Goal: Transaction & Acquisition: Obtain resource

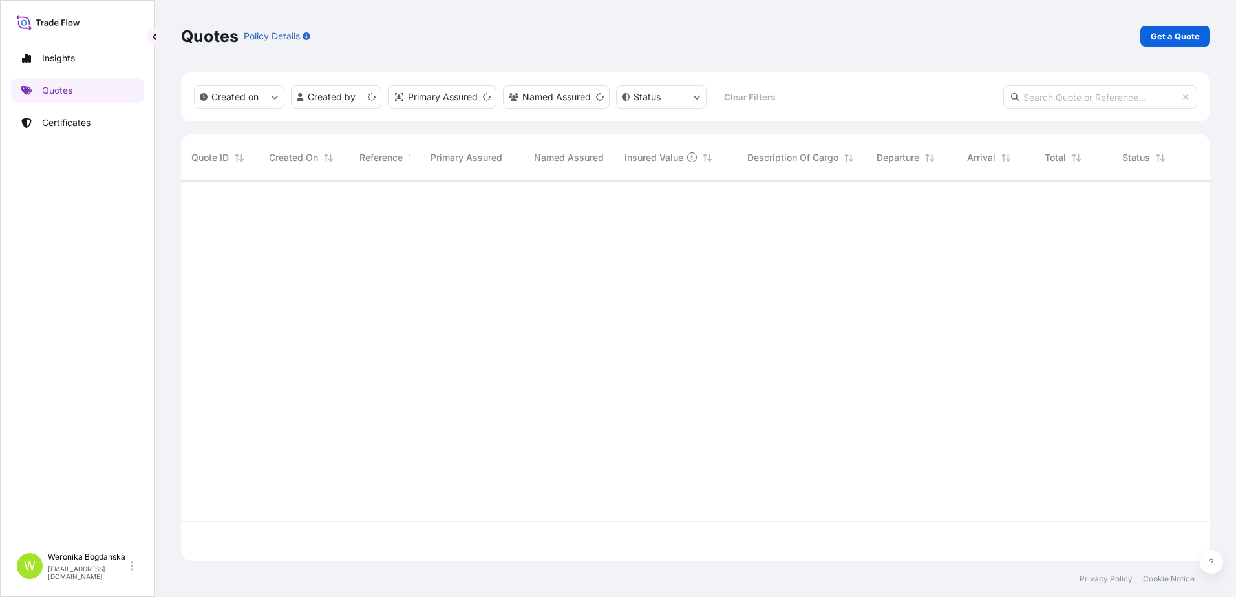
scroll to position [377, 1019]
click at [1158, 36] on p "Get a Quote" at bounding box center [1175, 36] width 49 height 13
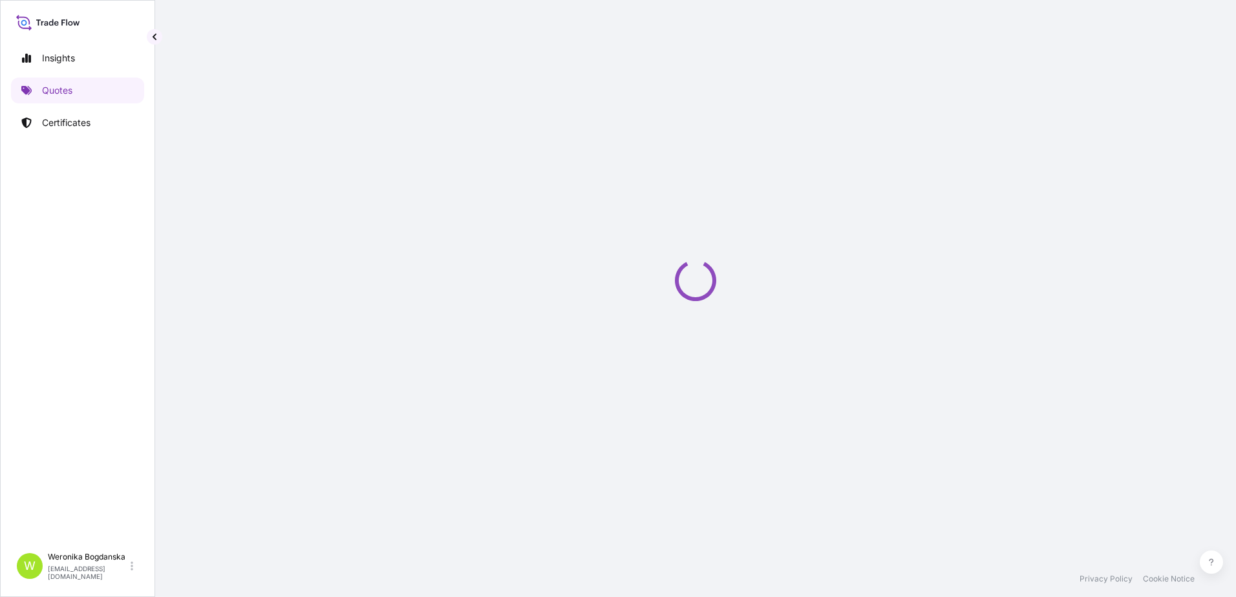
select select "Sea"
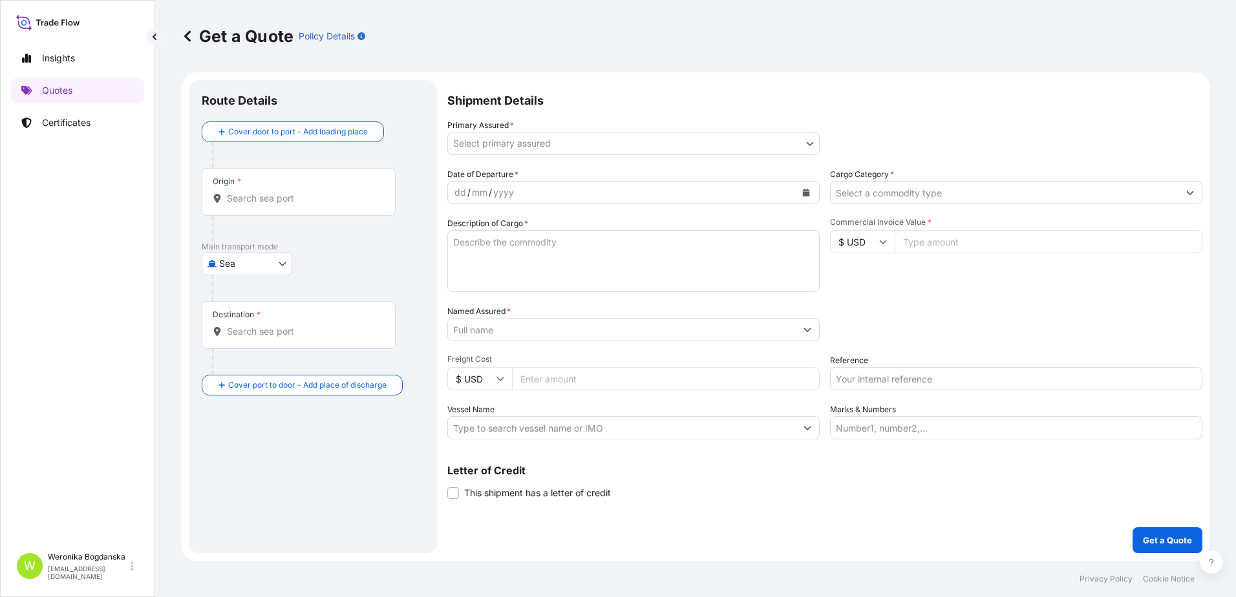
click at [315, 200] on input "Origin *" at bounding box center [303, 198] width 153 height 13
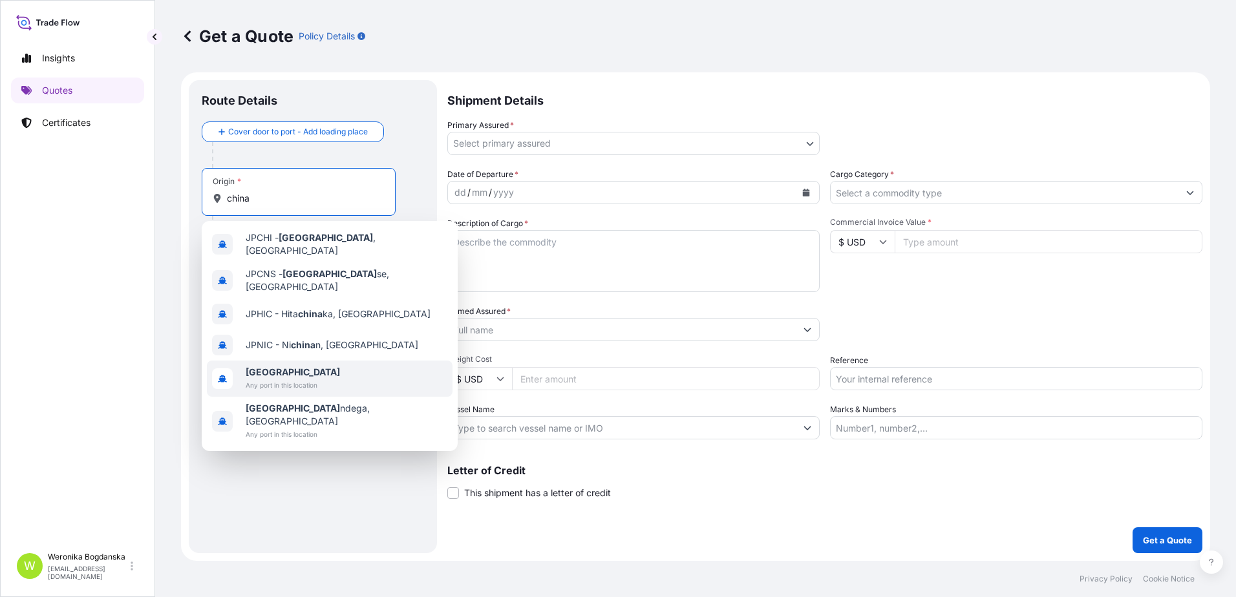
click at [302, 361] on div "[GEOGRAPHIC_DATA] Any port in this location" at bounding box center [330, 379] width 246 height 36
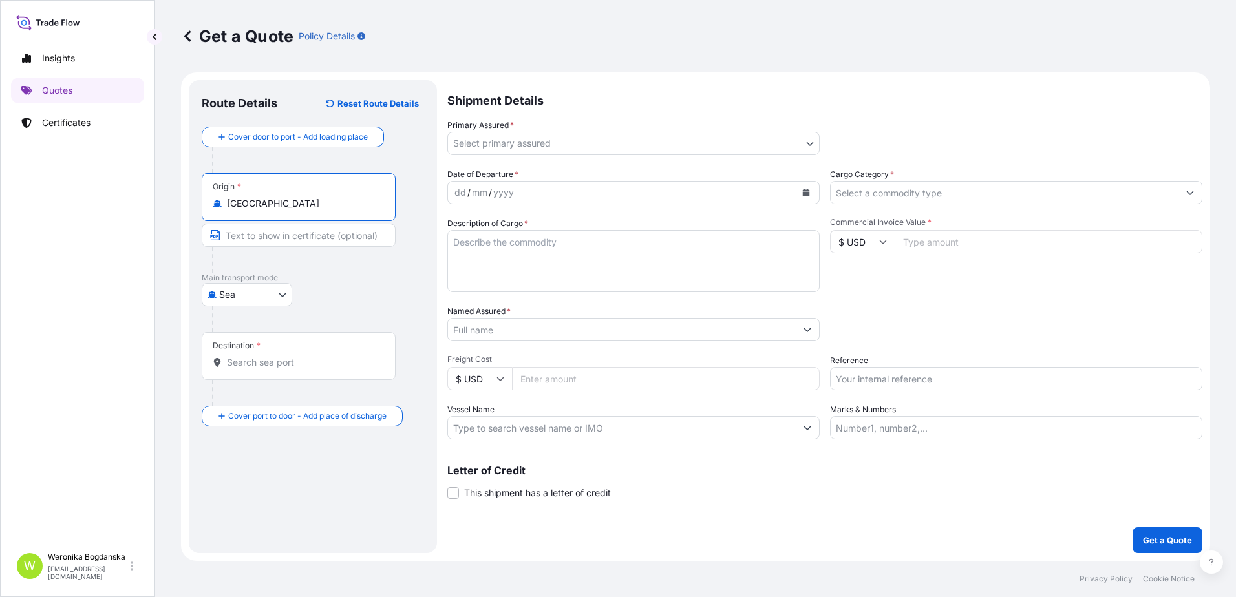
type input "[GEOGRAPHIC_DATA]"
click at [302, 353] on div "Destination *" at bounding box center [299, 356] width 194 height 48
click at [302, 356] on input "Destination *" at bounding box center [303, 362] width 153 height 13
drag, startPoint x: 302, startPoint y: 353, endPoint x: 339, endPoint y: 369, distance: 40.8
click at [340, 369] on div "Destination *" at bounding box center [299, 356] width 194 height 48
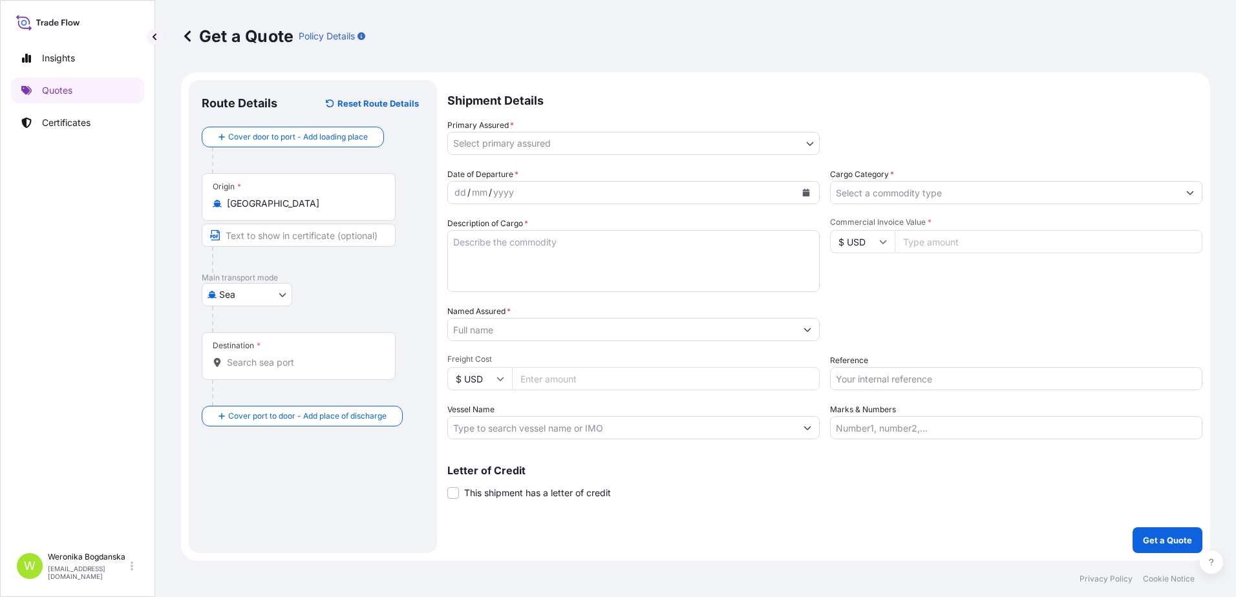
click at [340, 369] on input "Destination *" at bounding box center [303, 362] width 153 height 13
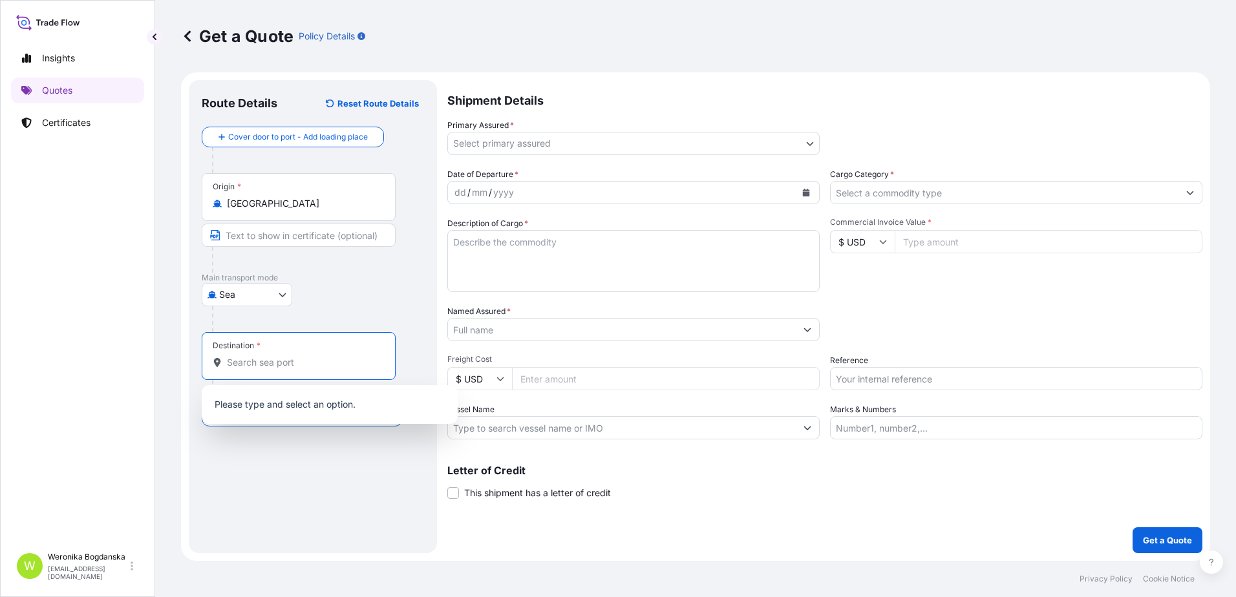
click at [290, 369] on div "Destination *" at bounding box center [299, 356] width 194 height 48
click at [290, 369] on input "Destination *" at bounding box center [303, 362] width 153 height 13
click at [290, 369] on div "Destination *" at bounding box center [299, 356] width 194 height 48
click at [290, 369] on input "Destination *" at bounding box center [303, 362] width 153 height 13
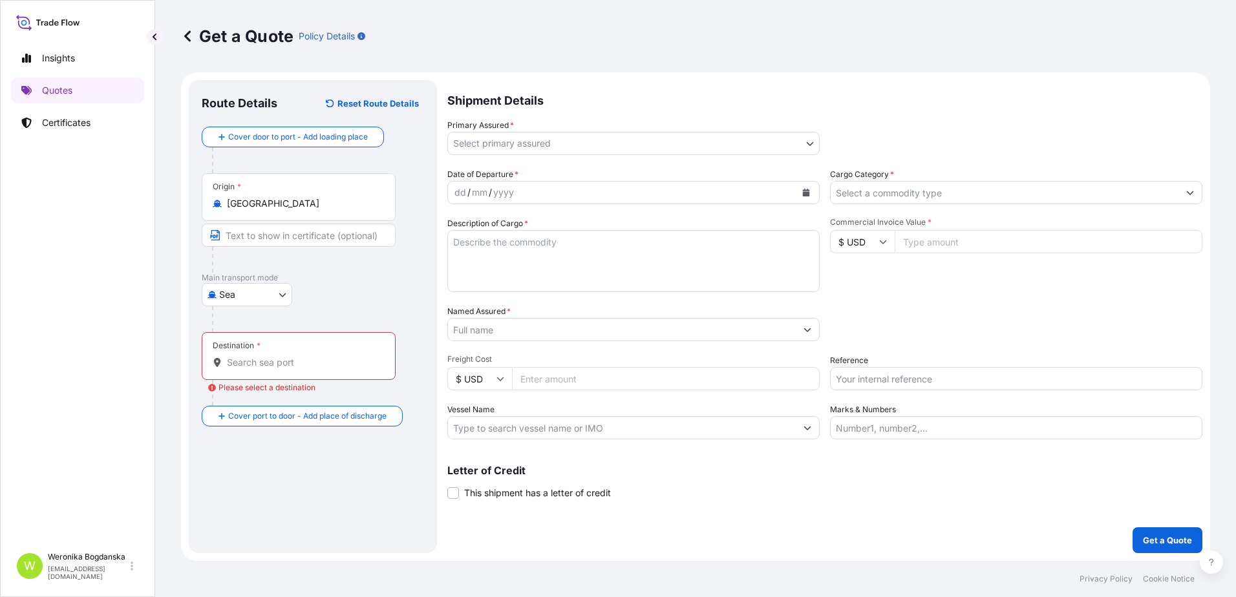
click at [290, 369] on div "Destination *" at bounding box center [299, 356] width 194 height 48
click at [290, 369] on input "Destination * Please select a destination" at bounding box center [303, 362] width 153 height 13
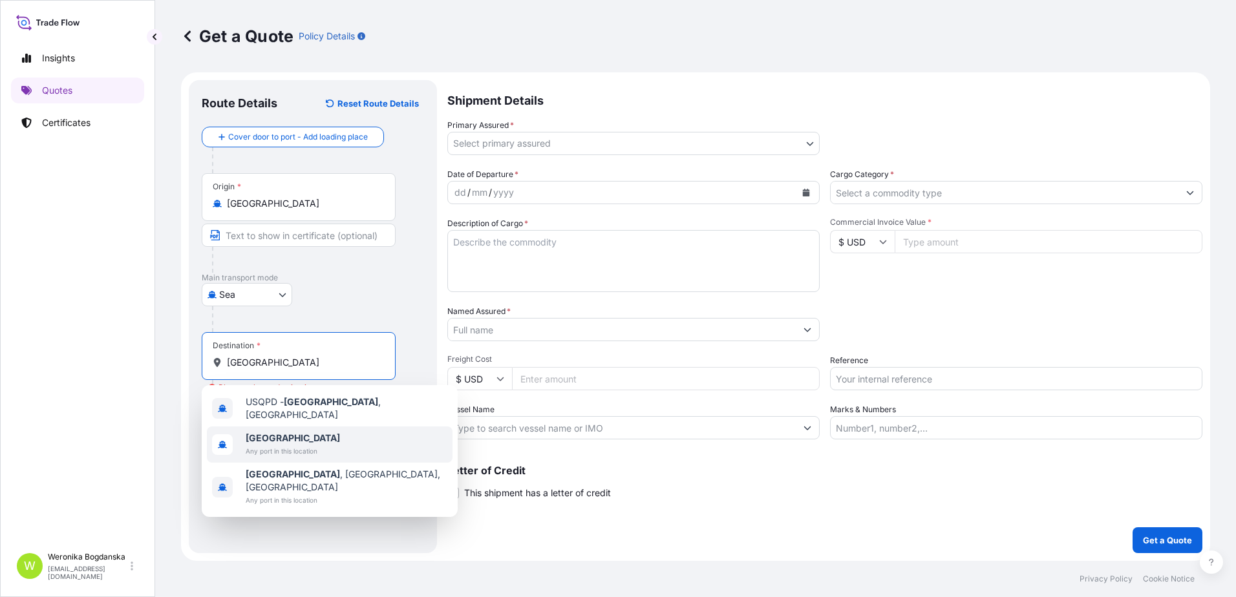
click at [312, 439] on span "[GEOGRAPHIC_DATA]" at bounding box center [293, 438] width 94 height 13
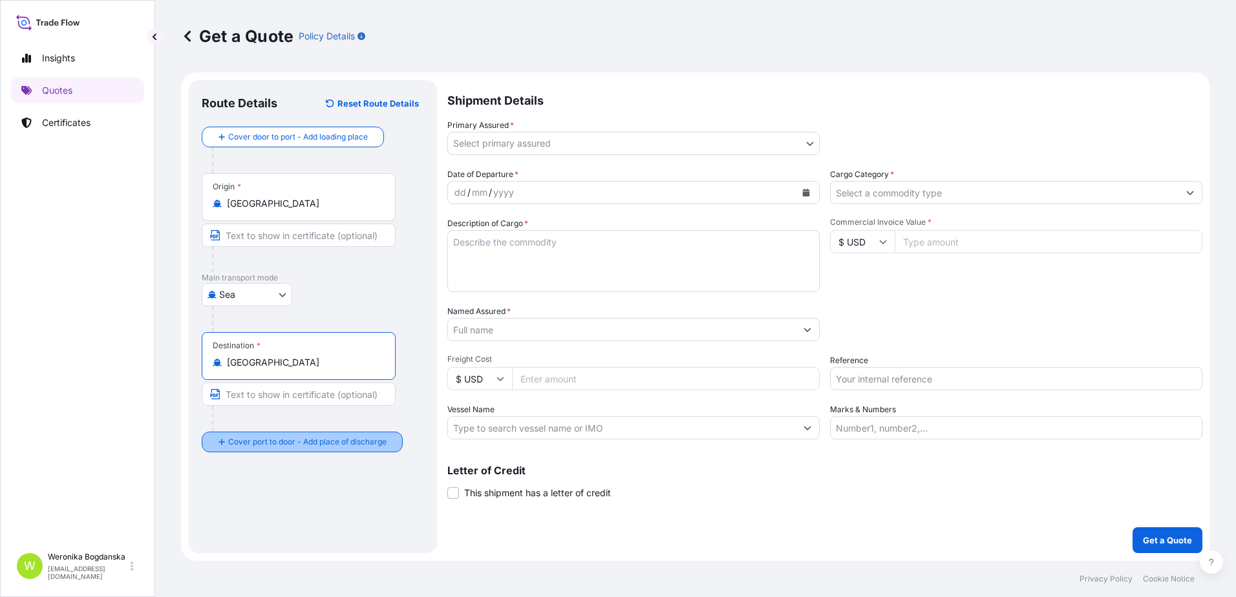
type input "[GEOGRAPHIC_DATA]"
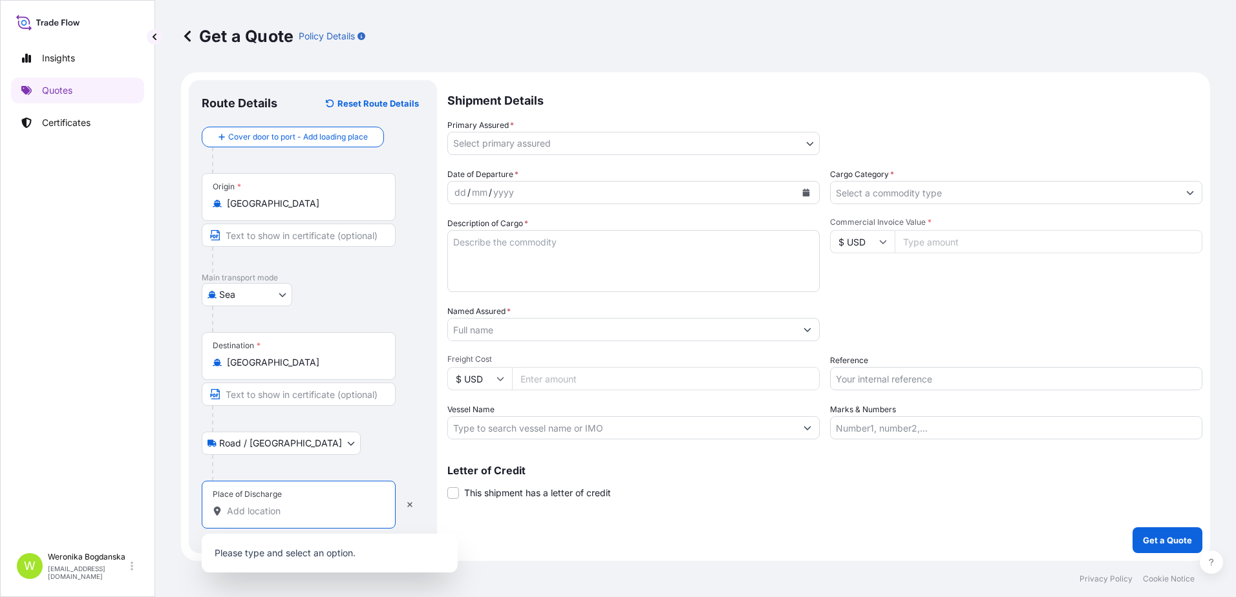
click at [333, 505] on input "Place of Discharge" at bounding box center [303, 511] width 153 height 13
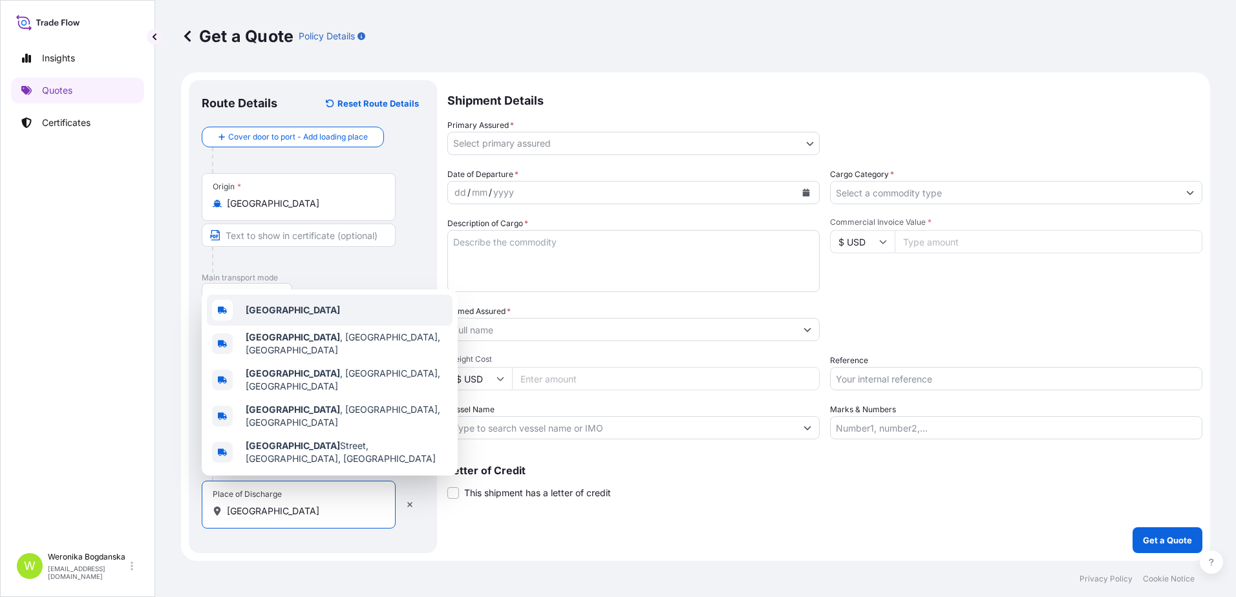
click at [323, 326] on div "[GEOGRAPHIC_DATA]" at bounding box center [330, 310] width 246 height 31
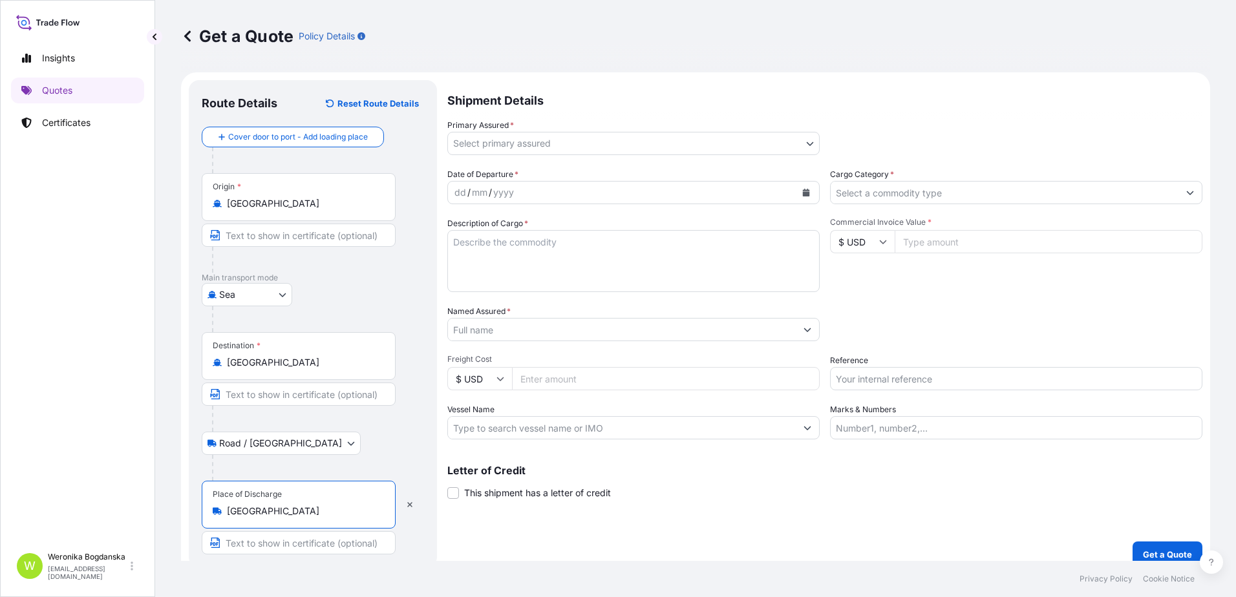
type input "[GEOGRAPHIC_DATA]"
click at [672, 144] on body "3 options available. 0 options available. 5 options available. Insights Quotes …" at bounding box center [618, 298] width 1236 height 597
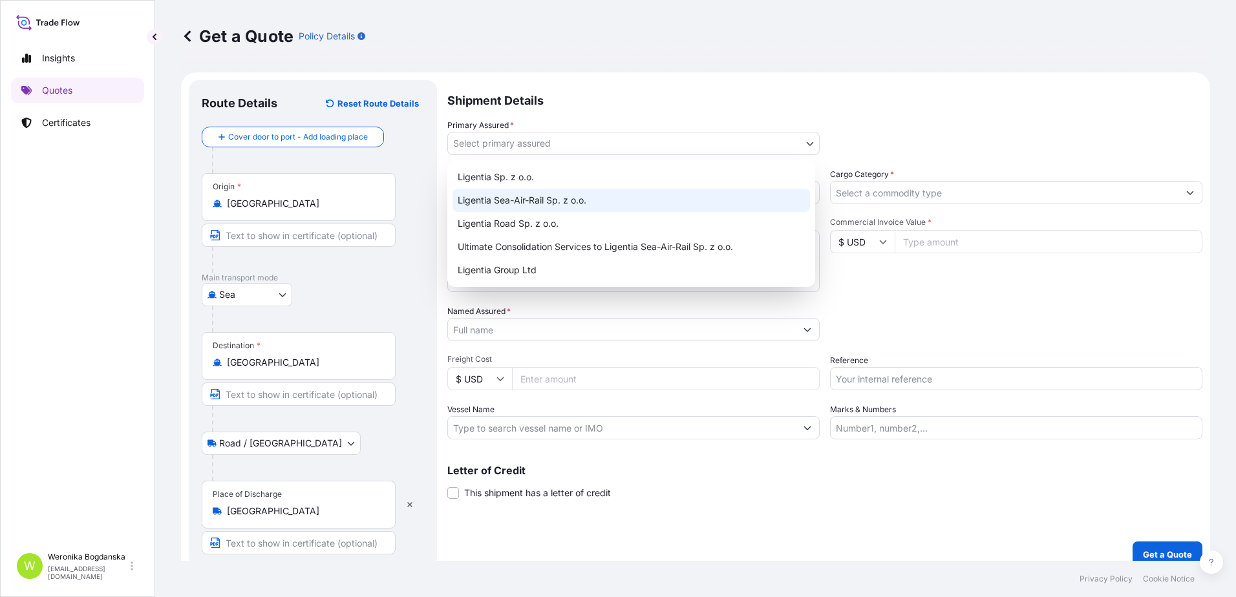
click at [542, 204] on div "Ligentia Sea-Air-Rail Sp. z o.o." at bounding box center [630, 200] width 357 height 23
select select "31440"
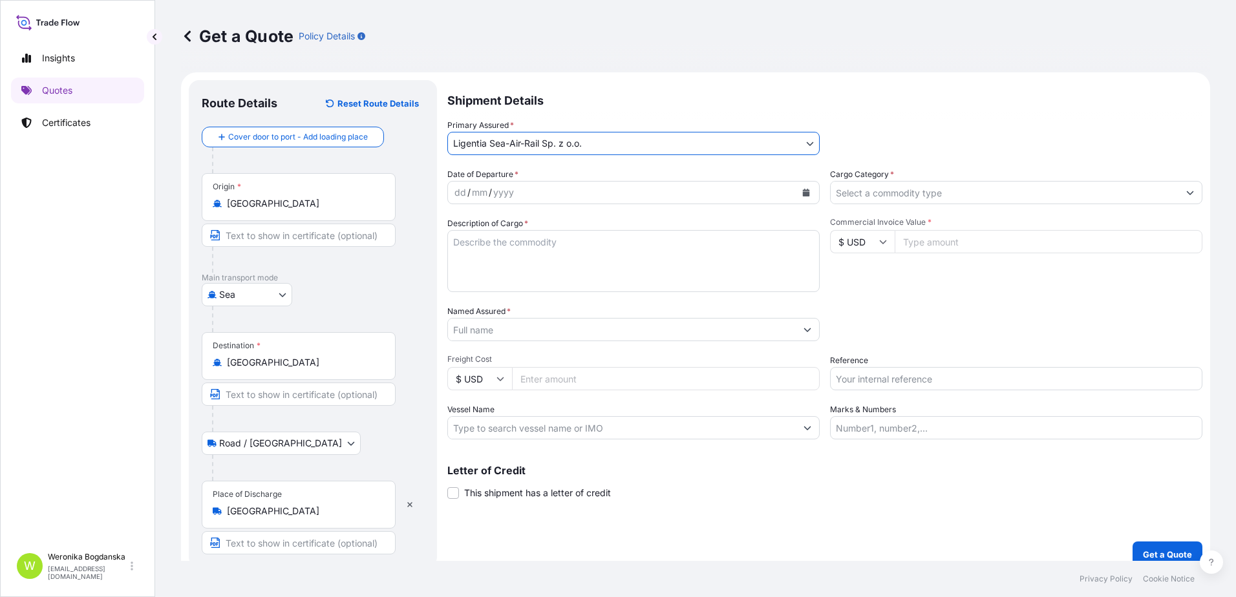
click at [803, 196] on button "Calendar" at bounding box center [806, 192] width 21 height 21
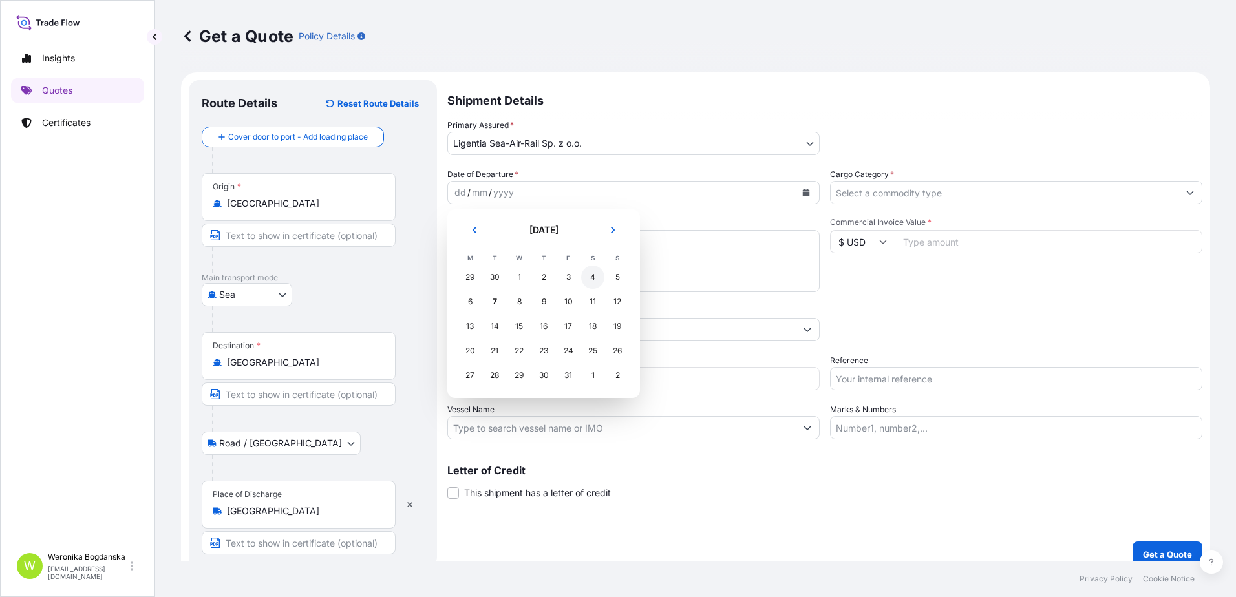
click at [596, 278] on div "4" at bounding box center [592, 277] width 23 height 23
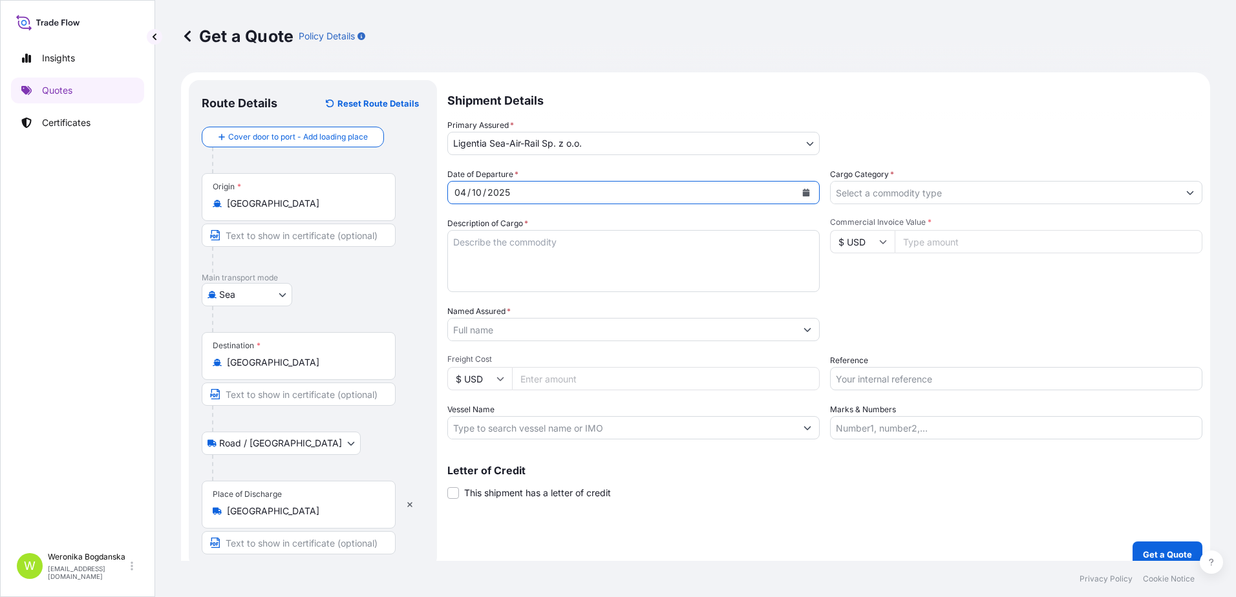
click at [902, 191] on input "Cargo Category *" at bounding box center [1005, 192] width 348 height 23
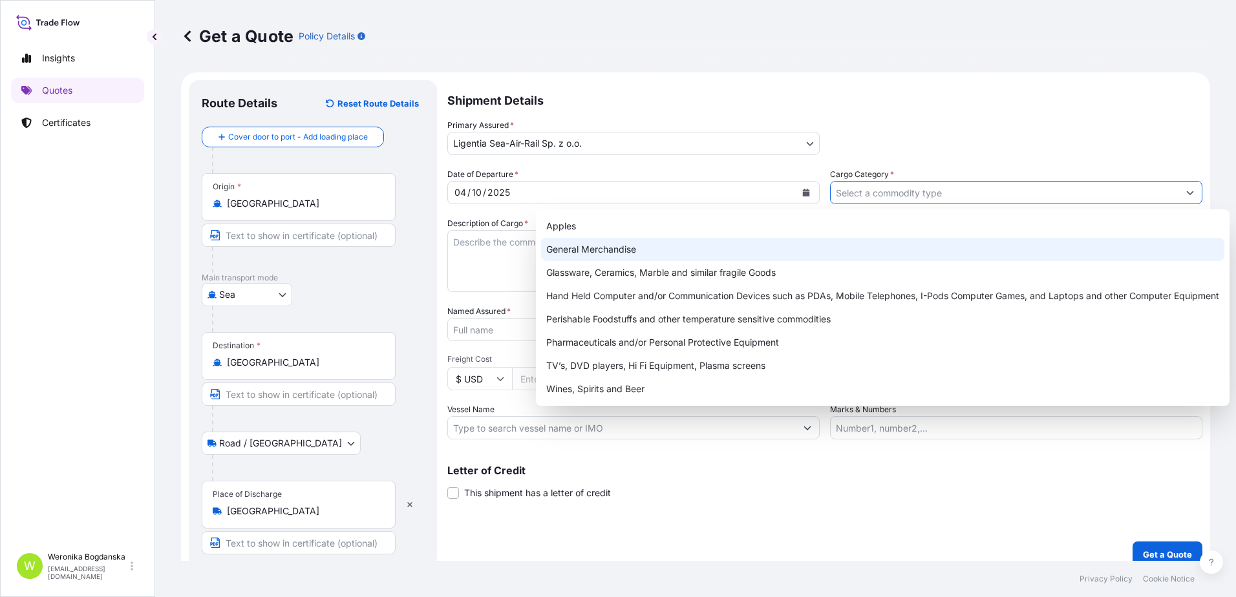
click at [673, 250] on div "General Merchandise" at bounding box center [882, 249] width 683 height 23
type input "General Merchandise"
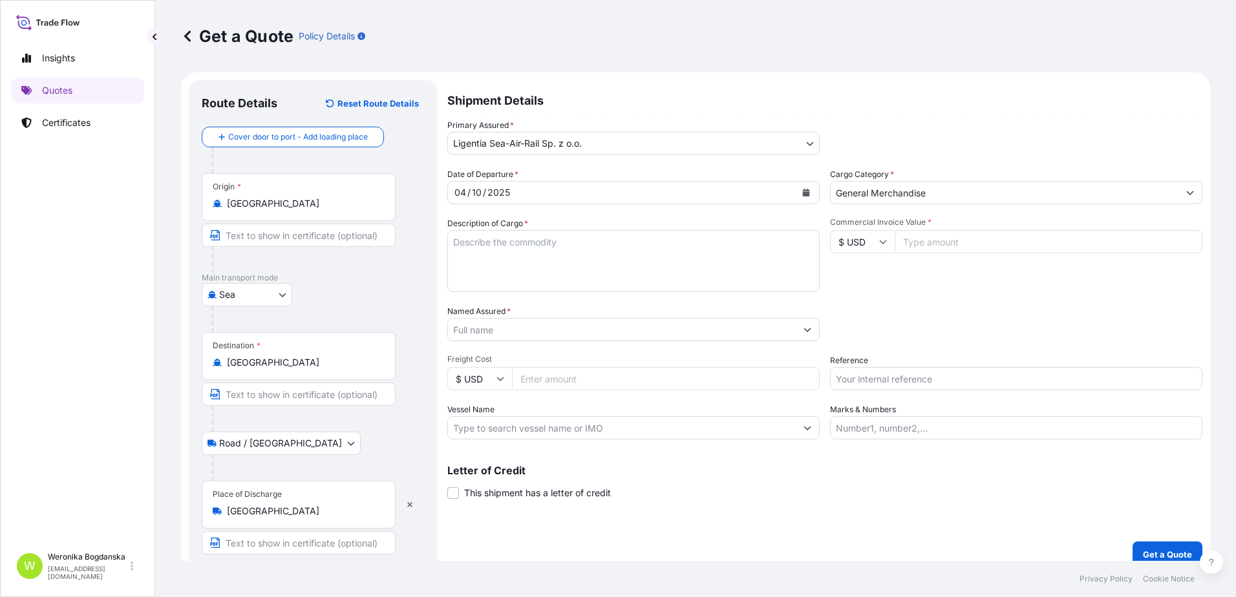
click at [474, 248] on textarea "Description of Cargo *" at bounding box center [633, 261] width 372 height 62
paste textarea "LIGHT GUIDE PLATE"
click at [447, 261] on textarea "LIGHT GUIDE PLATE" at bounding box center [633, 261] width 372 height 62
click at [518, 236] on textarea "LIGHT GUIDE PLATE" at bounding box center [633, 261] width 372 height 62
paste textarea "LCL16688"
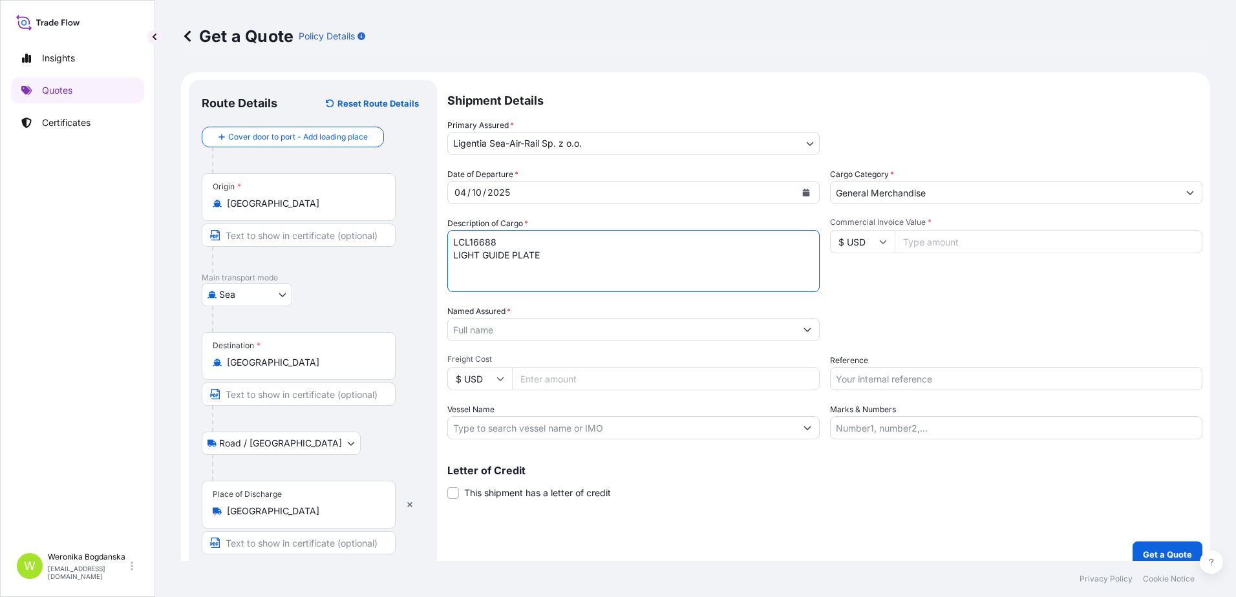
click at [463, 270] on textarea "LCL16688 LIGHT GUIDE PLATE" at bounding box center [633, 261] width 372 height 62
click at [613, 253] on textarea "LCL16688 LIGHT GUIDE PLATE" at bounding box center [633, 261] width 372 height 62
paste textarea "MEDU8900784"
type textarea "LCL16688 LIGHT GUIDE PLATE MEDU8900784 40HC; 1375 KGS; 2,066 CBM; 3 PLT"
click at [991, 228] on div "Commercial Invoice Value * $ USD" at bounding box center [1016, 254] width 372 height 75
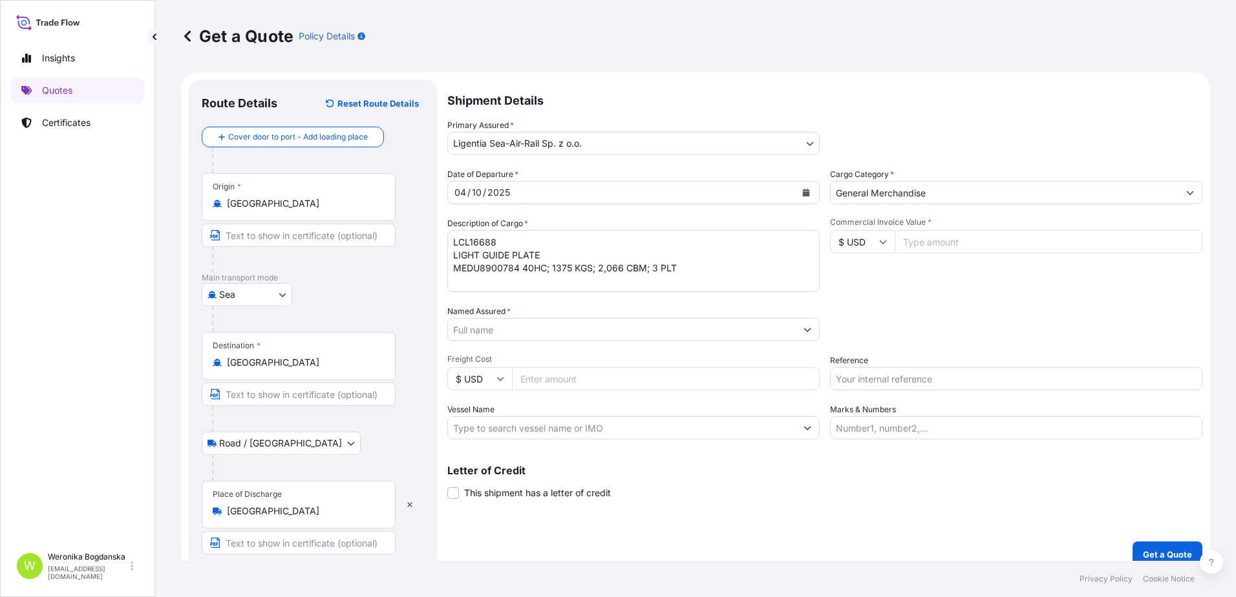
click at [996, 245] on input "Commercial Invoice Value *" at bounding box center [1049, 241] width 308 height 23
type input "12170"
click at [582, 322] on input "Named Assured *" at bounding box center [622, 329] width 348 height 23
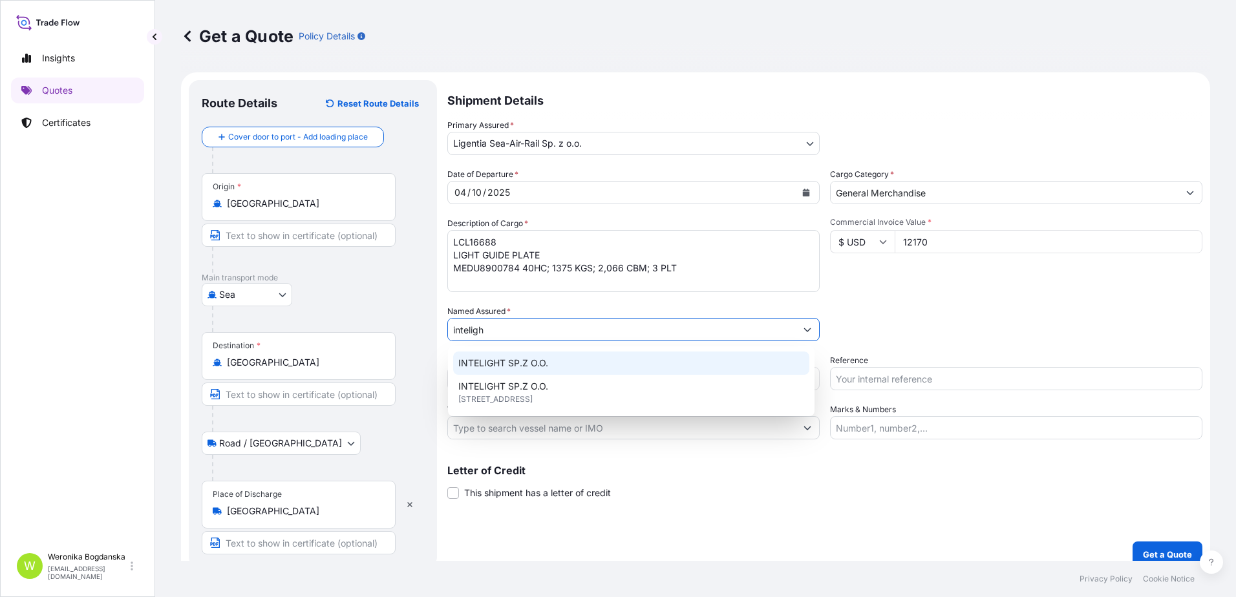
click at [529, 368] on span "INTELIGHT SP.Z O.O." at bounding box center [503, 363] width 90 height 13
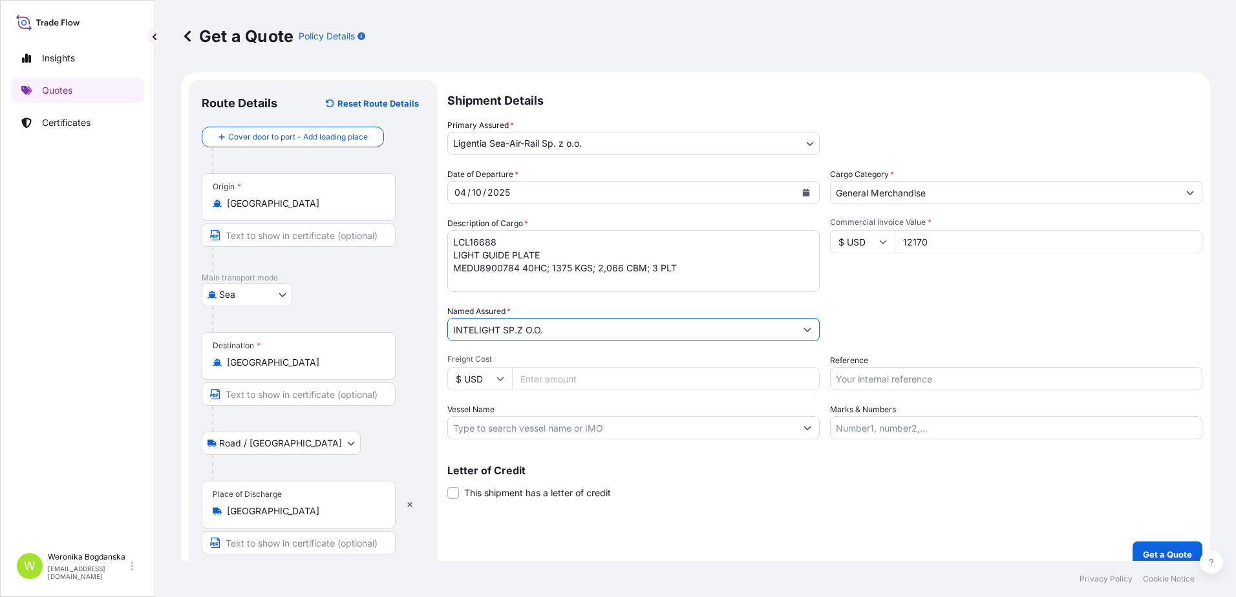
type input "INTELIGHT SP.Z O.O."
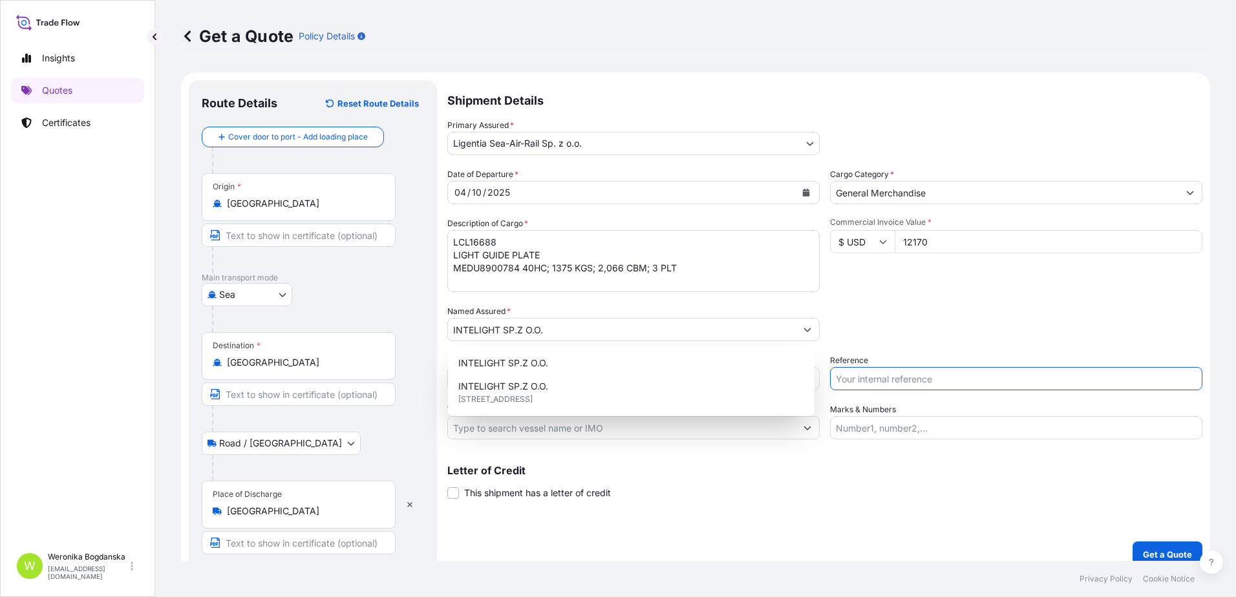
click at [946, 386] on input "Reference" at bounding box center [1016, 378] width 372 height 23
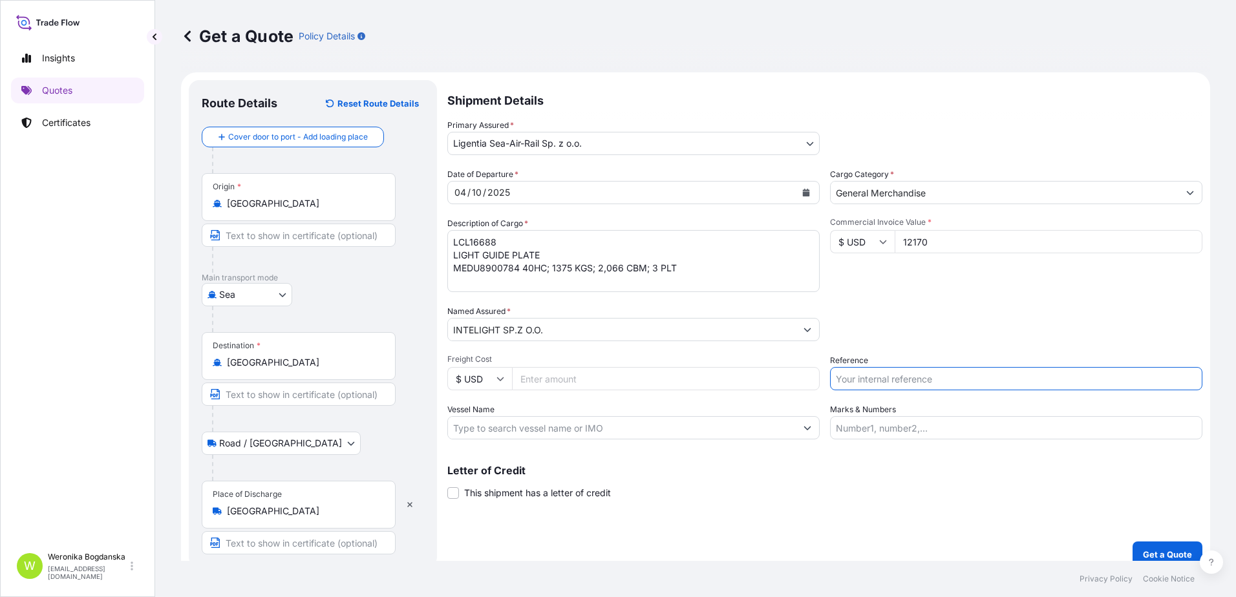
paste input "S02059684"
type input "S02059684 LCL"
click at [1133, 551] on button "Get a Quote" at bounding box center [1167, 555] width 70 height 26
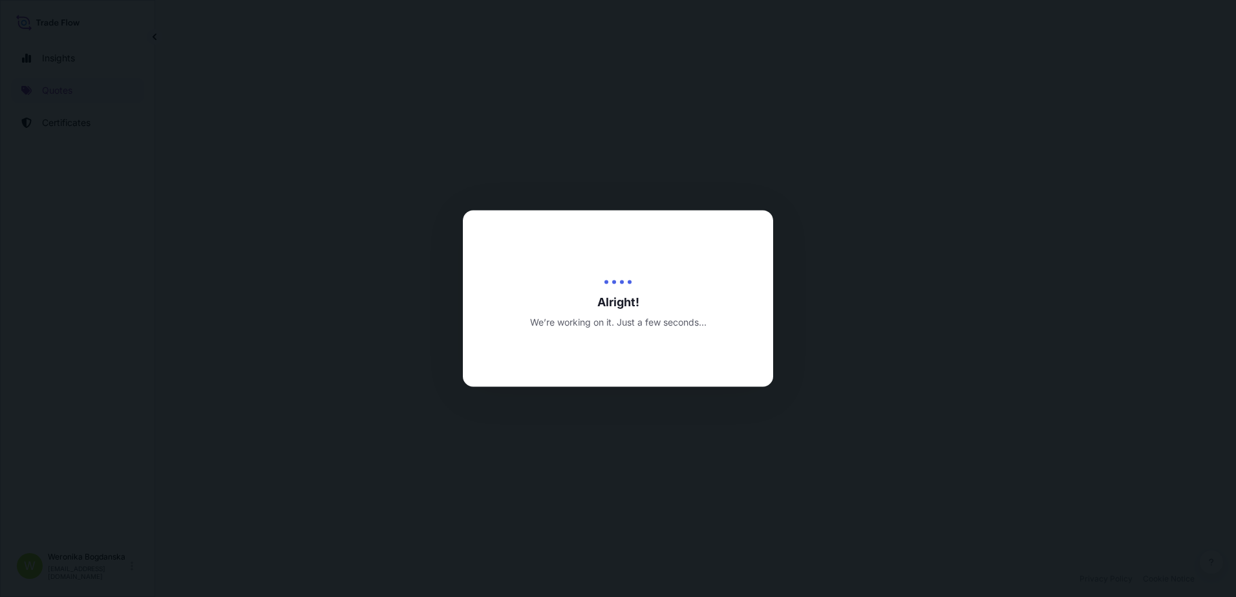
select select "Sea"
select select "Road / [GEOGRAPHIC_DATA]"
select select "31440"
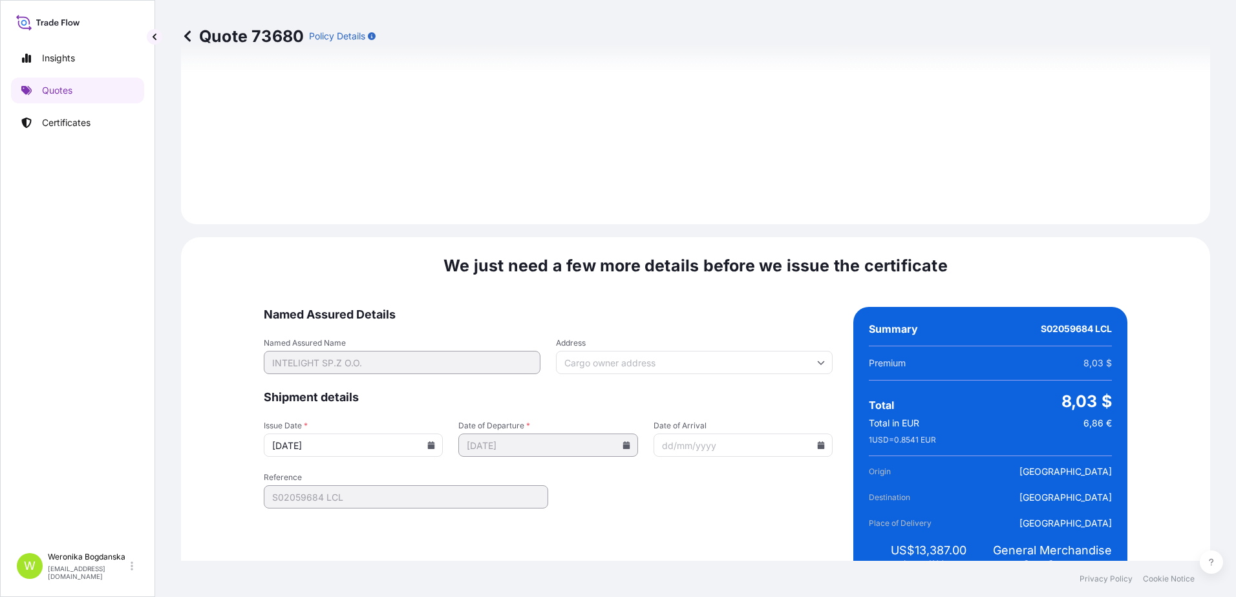
scroll to position [1578, 0]
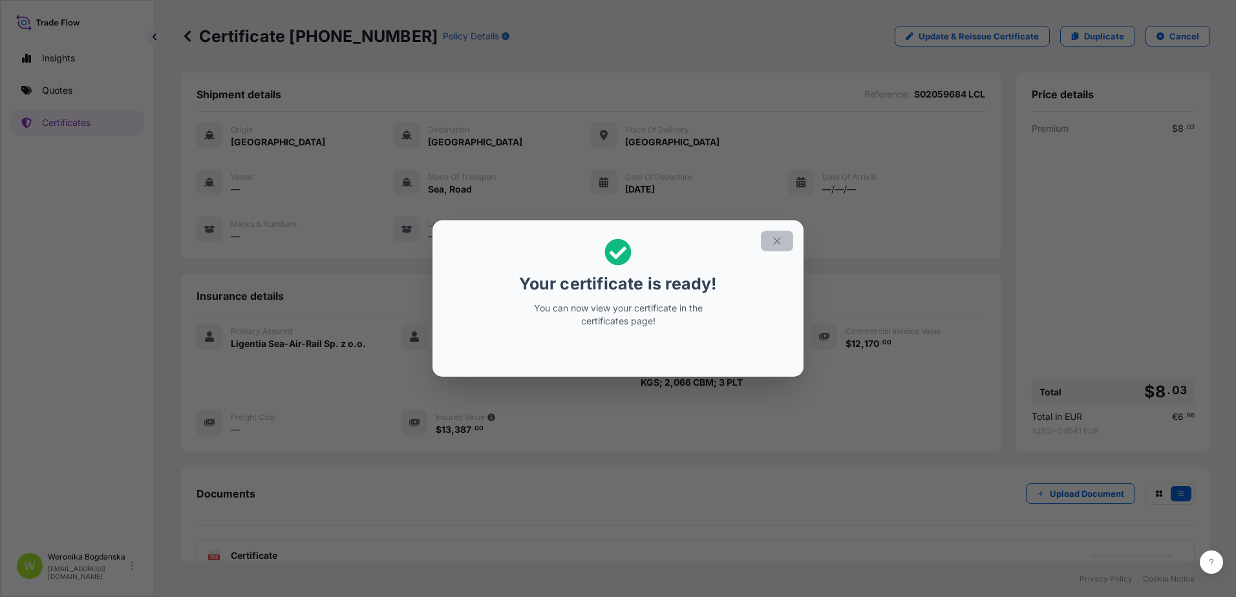
click at [776, 243] on icon "button" at bounding box center [777, 241] width 12 height 12
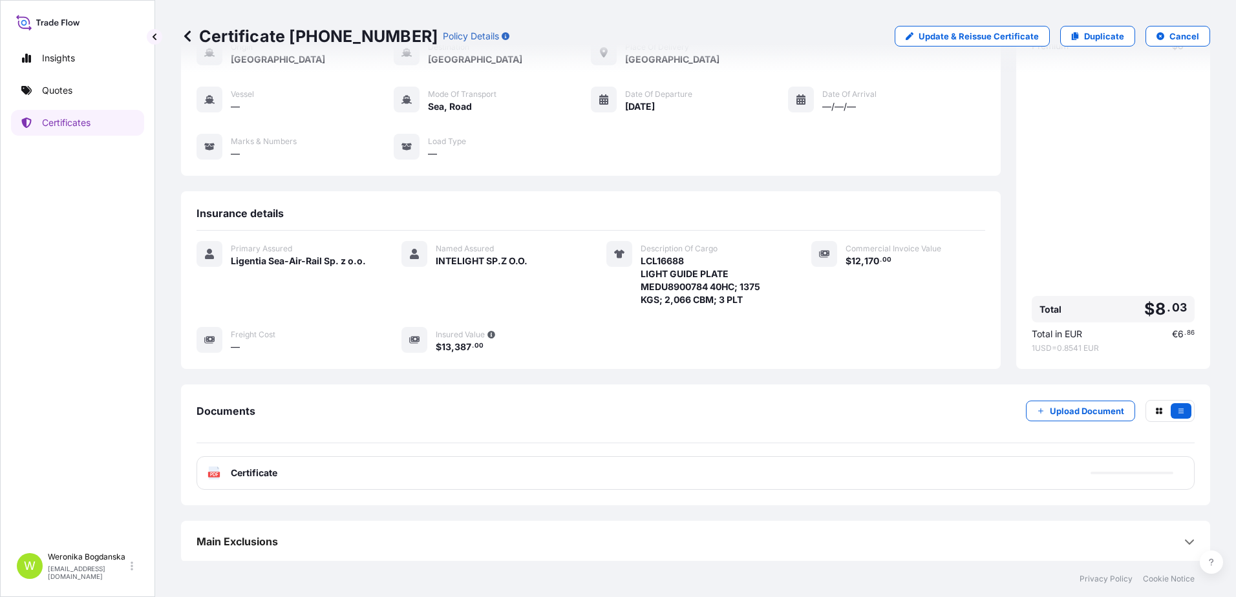
scroll to position [84, 0]
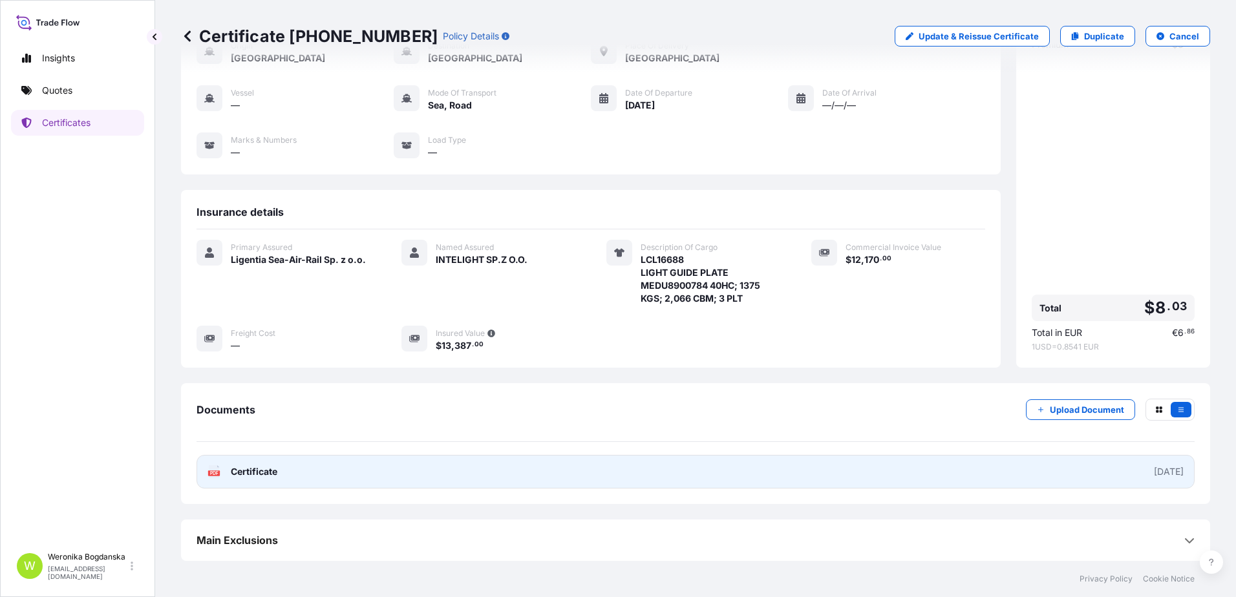
click at [684, 456] on link "PDF Certificate [DATE]" at bounding box center [695, 472] width 998 height 34
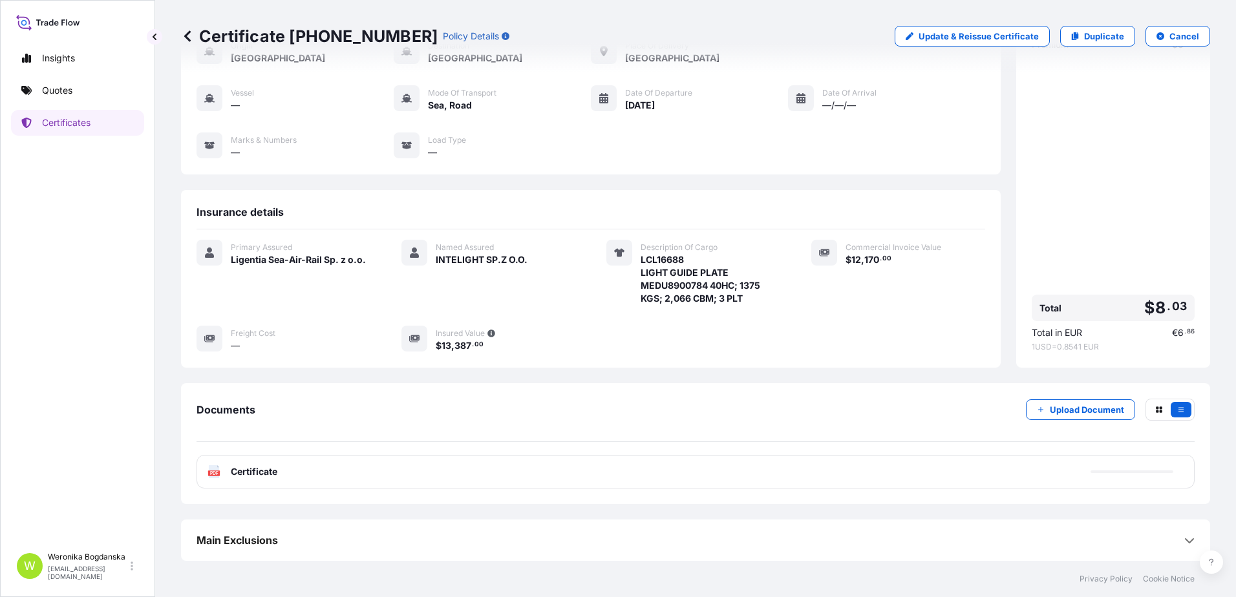
scroll to position [80, 0]
